Goal: Task Accomplishment & Management: Use online tool/utility

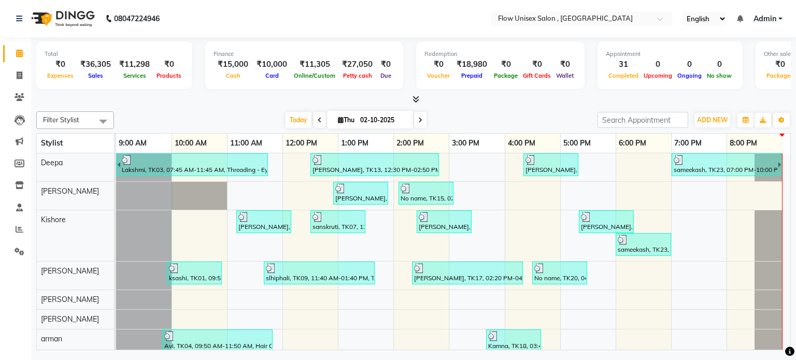
click at [413, 97] on icon at bounding box center [416, 99] width 7 height 8
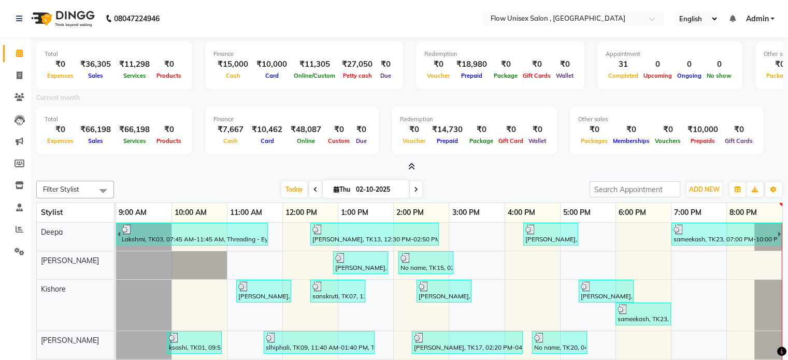
click at [411, 164] on icon at bounding box center [411, 167] width 7 height 8
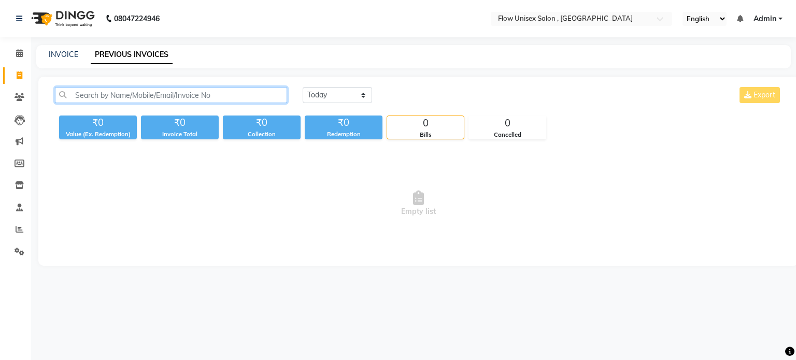
click at [89, 94] on input "text" at bounding box center [171, 95] width 232 height 16
click at [63, 45] on div "INVOICE PREVIOUS INVOICES" at bounding box center [413, 56] width 755 height 23
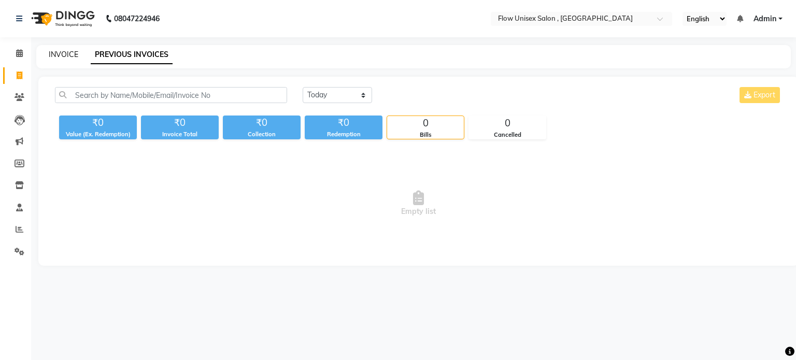
click at [61, 52] on link "INVOICE" at bounding box center [64, 54] width 30 height 9
select select "5875"
select select "service"
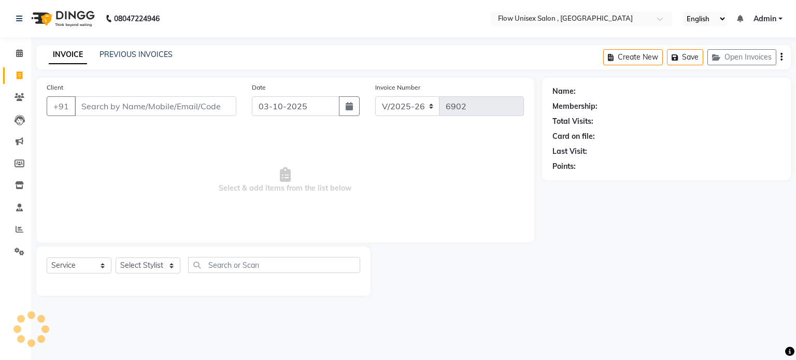
click at [137, 117] on div "Client +91" at bounding box center [141, 103] width 205 height 43
click at [146, 259] on select "Select Stylist arman Deepa emlen jaseem Kishore Manjila monika debbarma Mustafa…" at bounding box center [148, 266] width 65 height 16
select select "48854"
click at [116, 258] on select "Select Stylist arman Deepa emlen jaseem Kishore Manjila monika debbarma Mustafa…" at bounding box center [148, 266] width 65 height 16
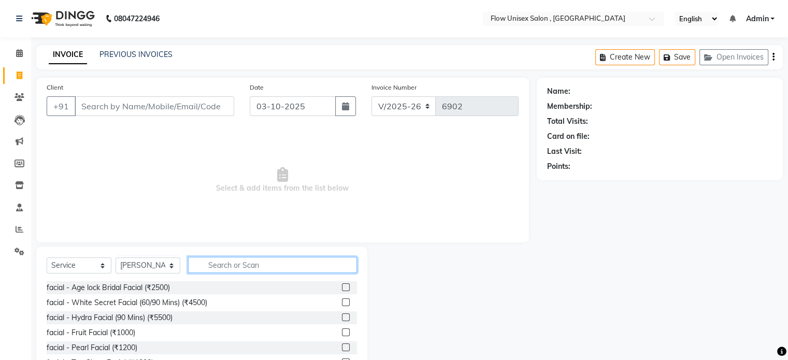
click at [242, 263] on input "text" at bounding box center [272, 265] width 169 height 16
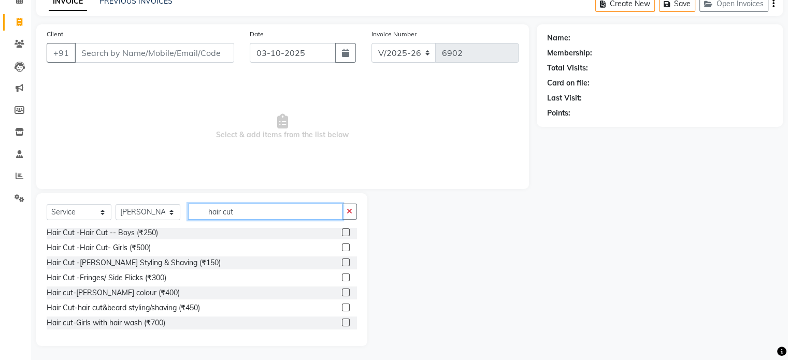
scroll to position [55, 0]
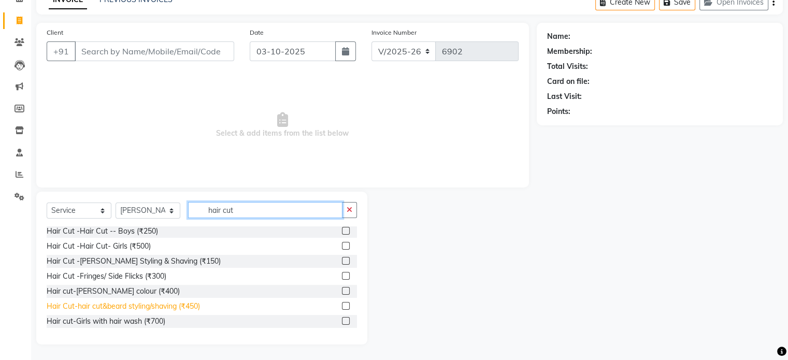
type input "hair cut"
click at [187, 305] on div "Hair Cut-hair cut&beard styling/shaving (₹450)" at bounding box center [123, 306] width 153 height 11
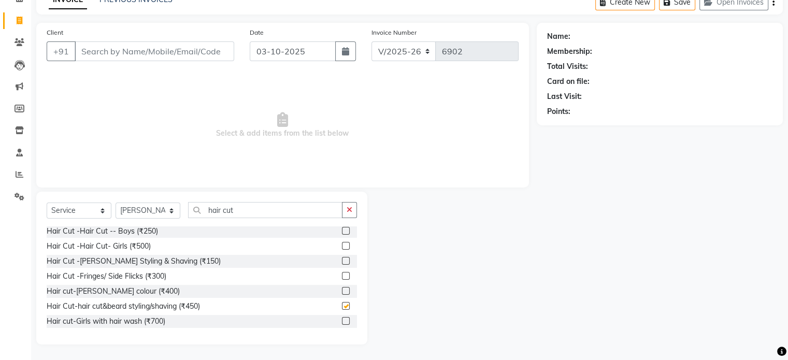
checkbox input "false"
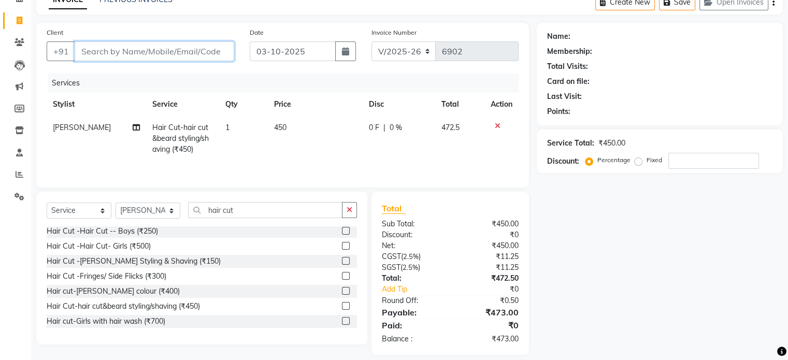
click at [164, 43] on input "Client" at bounding box center [155, 51] width 160 height 20
type input "9"
type input "0"
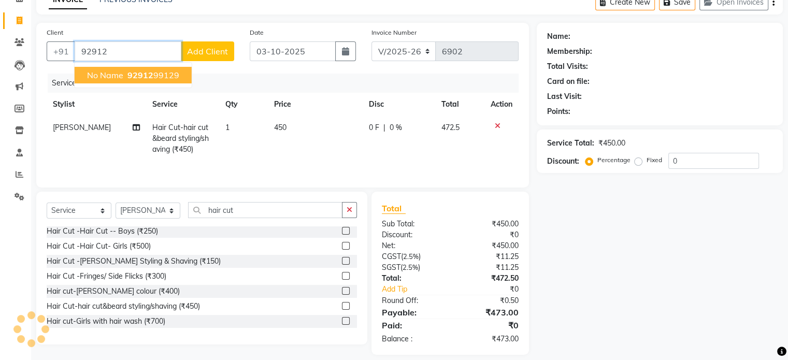
click at [151, 78] on span "92912" at bounding box center [141, 75] width 26 height 10
type input "9291299129"
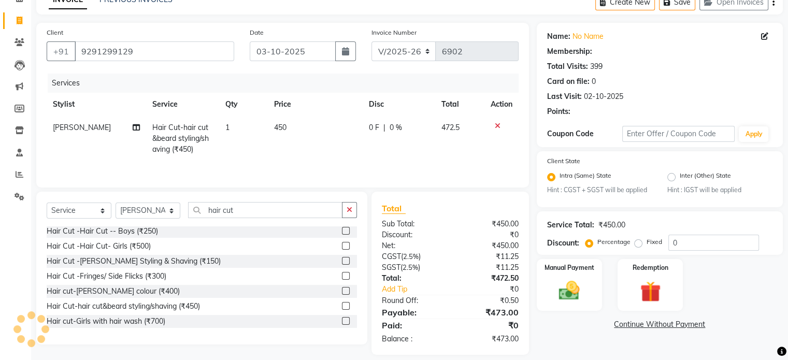
radio input "false"
radio input "true"
select select "1: Object"
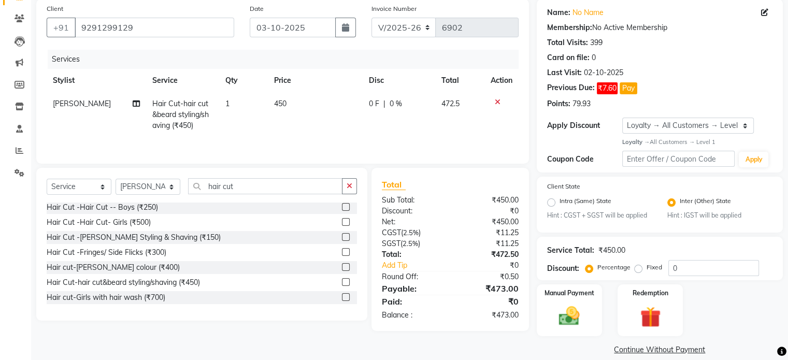
scroll to position [92, 0]
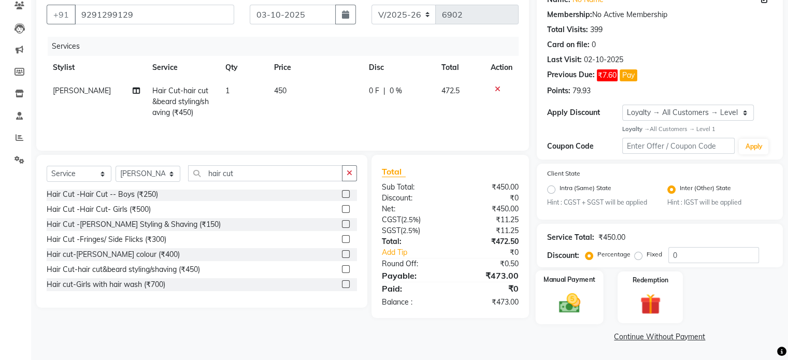
click at [593, 319] on div "Manual Payment" at bounding box center [570, 297] width 68 height 53
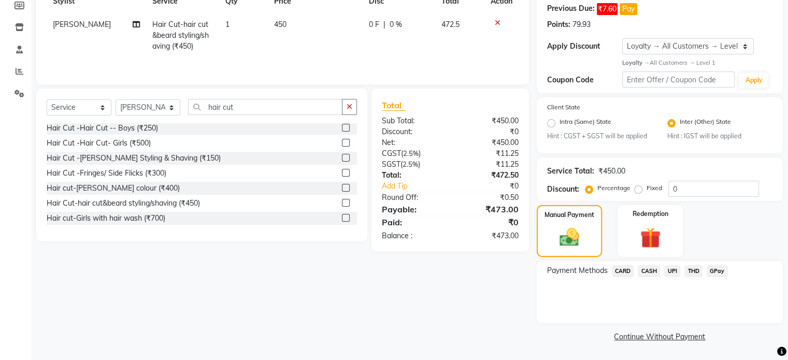
click at [672, 267] on span "UPI" at bounding box center [673, 271] width 16 height 12
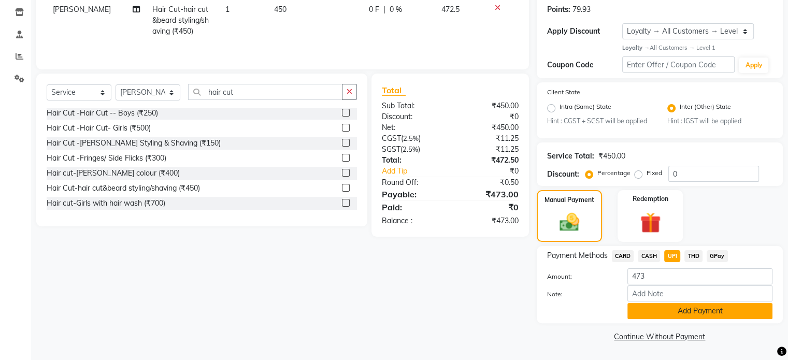
click at [677, 315] on button "Add Payment" at bounding box center [700, 311] width 145 height 16
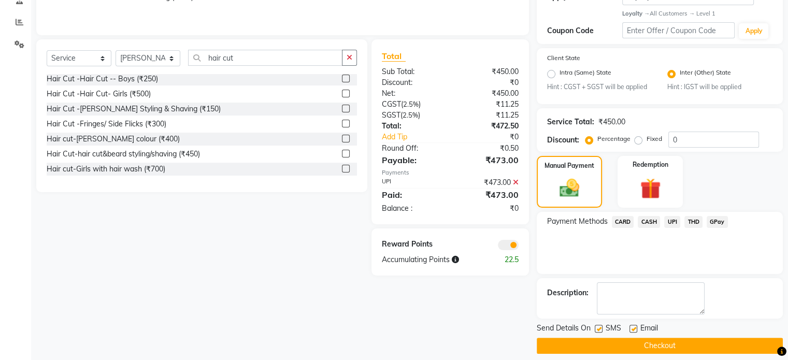
scroll to position [217, 0]
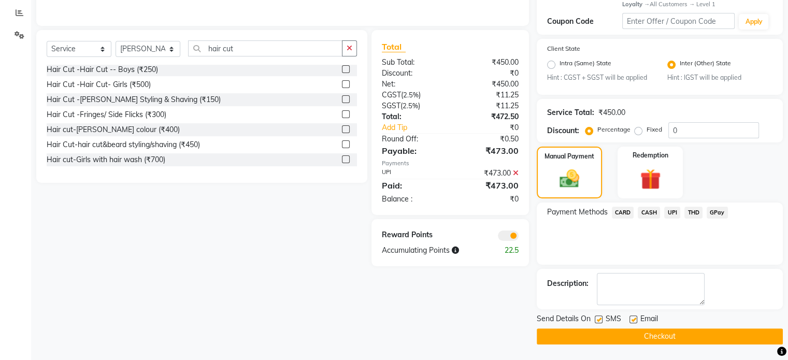
click at [507, 236] on span at bounding box center [508, 236] width 21 height 10
click at [519, 237] on input "checkbox" at bounding box center [519, 237] width 0 height 0
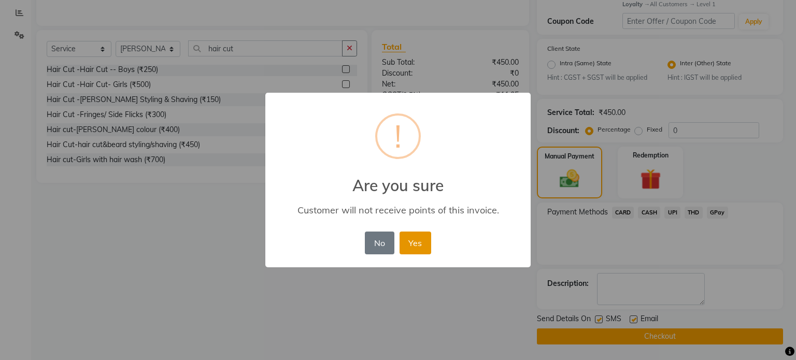
click at [419, 240] on button "Yes" at bounding box center [416, 243] width 32 height 23
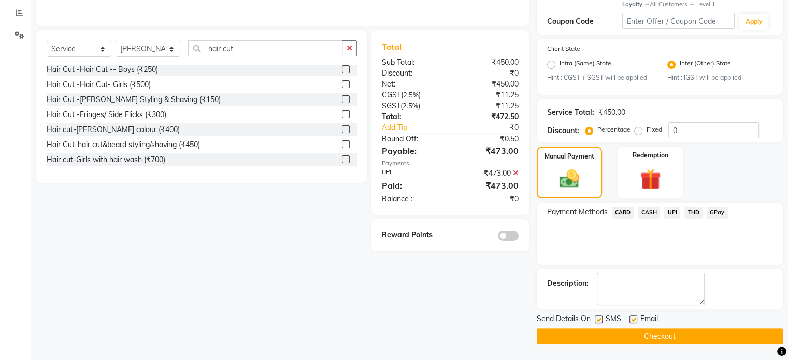
click at [570, 343] on button "Checkout" at bounding box center [660, 337] width 246 height 16
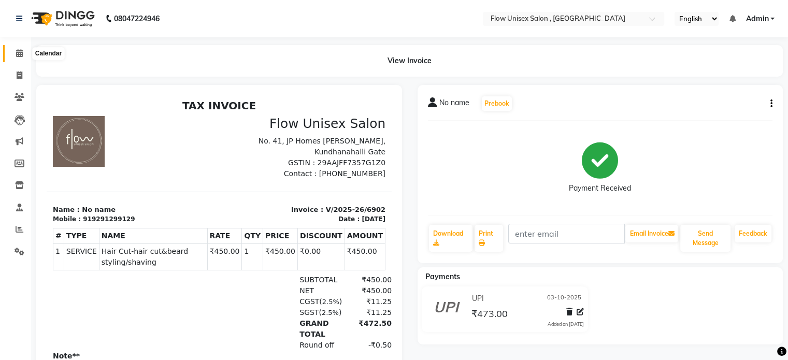
click at [23, 59] on span at bounding box center [19, 54] width 18 height 12
